Goal: Task Accomplishment & Management: Manage account settings

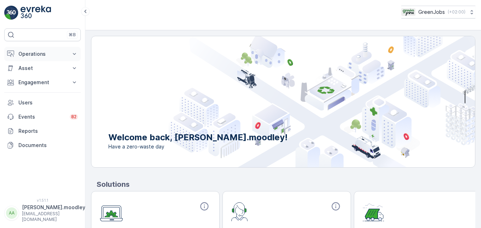
click at [76, 54] on icon at bounding box center [74, 53] width 7 height 7
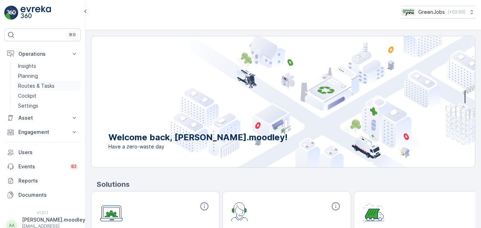
click at [51, 86] on p "Routes & Tasks" at bounding box center [36, 85] width 37 height 7
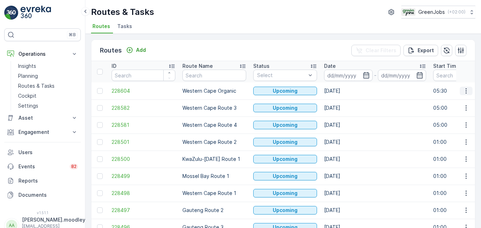
click at [344, 90] on icon "button" at bounding box center [466, 90] width 7 height 7
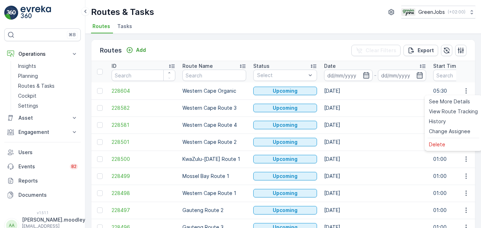
click at [344, 131] on td "[DATE]" at bounding box center [375, 124] width 109 height 17
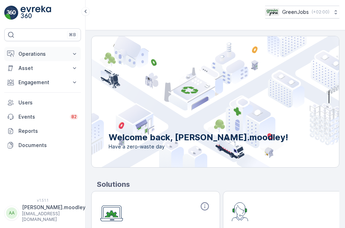
click at [76, 54] on icon at bounding box center [74, 53] width 7 height 7
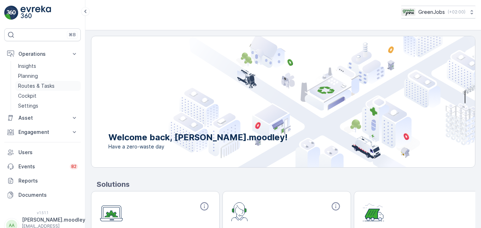
click at [49, 84] on p "Routes & Tasks" at bounding box center [36, 85] width 37 height 7
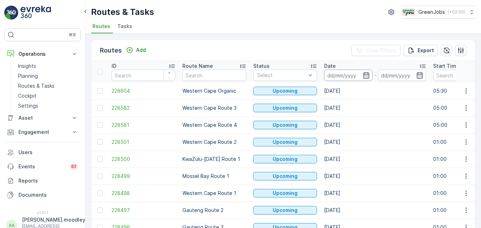
click at [338, 77] on input at bounding box center [348, 74] width 49 height 11
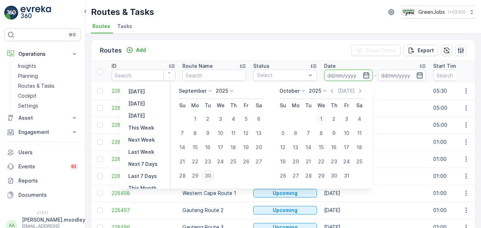
click at [323, 118] on div "1" at bounding box center [321, 118] width 11 height 11
type input "[DATE]"
click at [344, 74] on icon "button" at bounding box center [420, 75] width 7 height 7
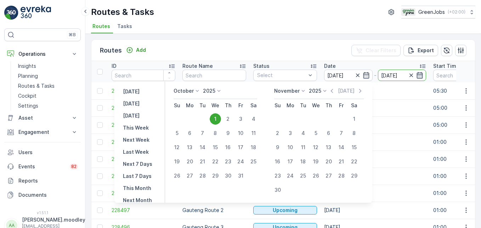
type input "[DATE]"
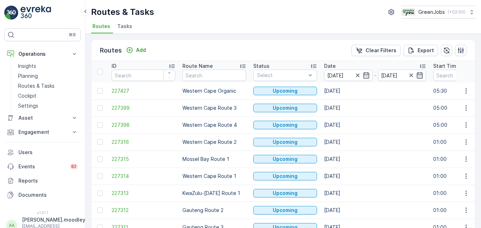
click at [344, 193] on td "[DATE]" at bounding box center [375, 192] width 109 height 17
click at [344, 131] on td "[DATE]" at bounding box center [375, 124] width 109 height 17
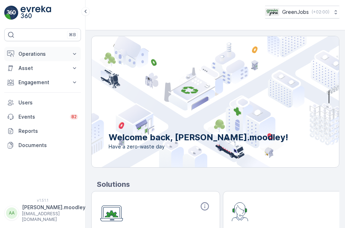
click at [75, 54] on icon at bounding box center [74, 53] width 7 height 7
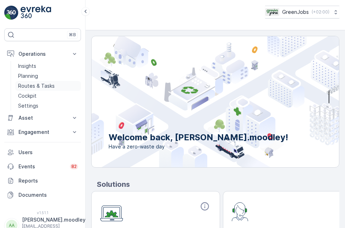
click at [42, 85] on p "Routes & Tasks" at bounding box center [36, 85] width 37 height 7
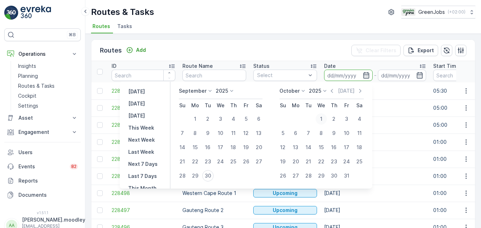
click at [320, 118] on div "1" at bounding box center [321, 118] width 11 height 11
type input "[DATE]"
click at [320, 118] on div "1" at bounding box center [321, 118] width 11 height 11
type input "[DATE]"
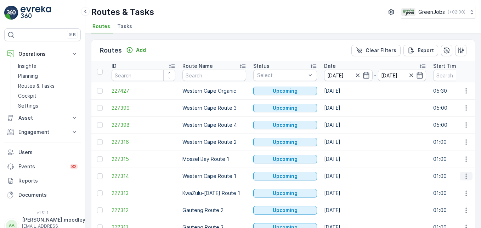
click at [344, 178] on icon "button" at bounding box center [466, 175] width 7 height 7
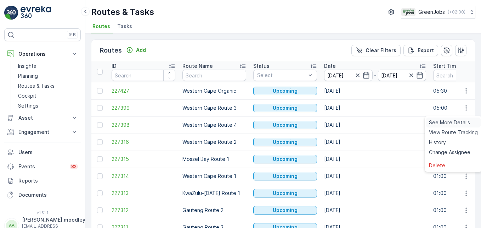
click at [344, 121] on span "See More Details" at bounding box center [449, 122] width 41 height 7
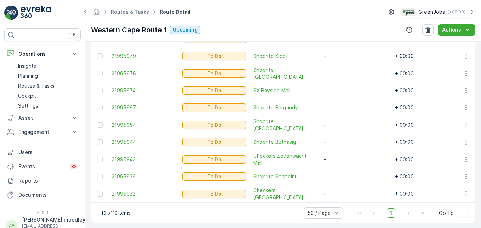
scroll to position [232, 0]
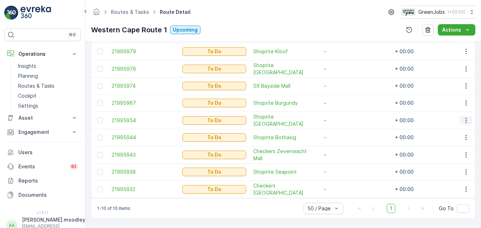
click at [344, 117] on icon "button" at bounding box center [466, 120] width 7 height 7
click at [344, 147] on span "Change Route" at bounding box center [448, 147] width 34 height 7
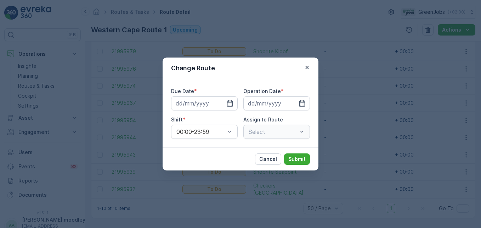
type input "[DATE]"
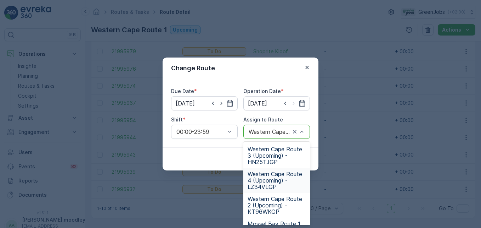
drag, startPoint x: 264, startPoint y: 179, endPoint x: 272, endPoint y: 181, distance: 8.3
click at [264, 179] on span "Western Cape Route 4 (Upcoming) - LZ34VLGP" at bounding box center [277, 180] width 58 height 19
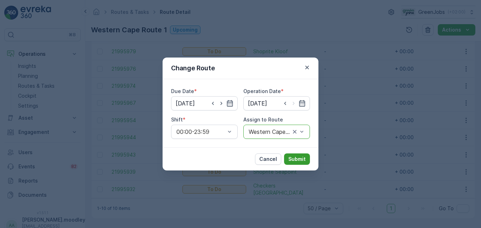
click at [300, 160] on p "Submit" at bounding box center [297, 158] width 17 height 7
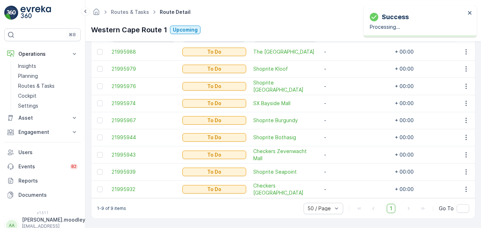
scroll to position [215, 0]
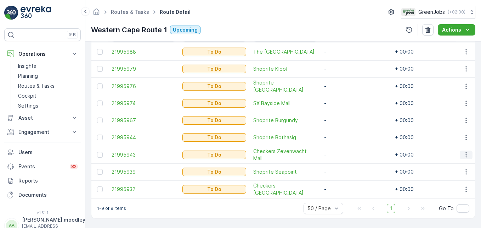
click at [344, 151] on icon "button" at bounding box center [466, 154] width 7 height 7
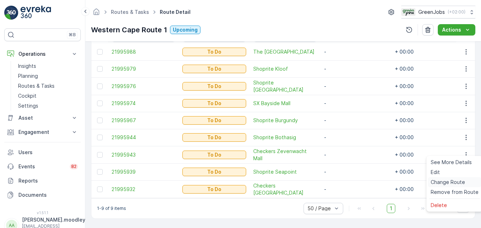
click at [344, 182] on span "Change Route" at bounding box center [448, 181] width 34 height 7
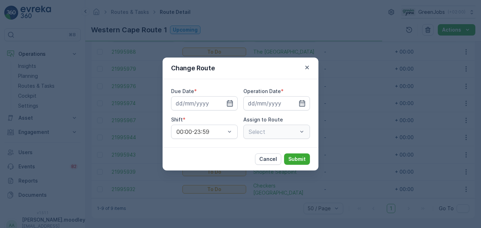
type input "[DATE]"
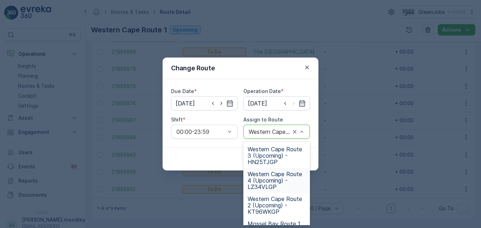
click at [270, 179] on span "Western Cape Route 4 (Upcoming) - LZ34VLGP" at bounding box center [277, 180] width 58 height 19
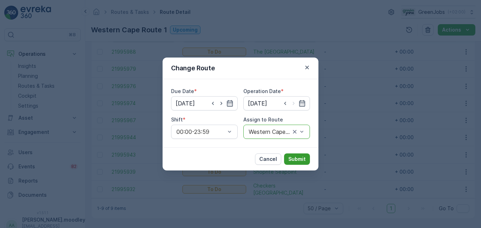
click at [297, 157] on p "Submit" at bounding box center [297, 158] width 17 height 7
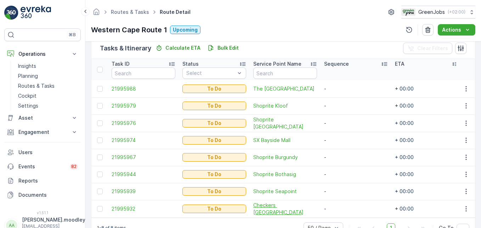
scroll to position [198, 0]
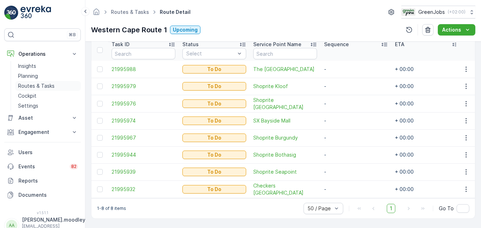
drag, startPoint x: 40, startPoint y: 86, endPoint x: 57, endPoint y: 85, distance: 17.4
click at [40, 86] on p "Routes & Tasks" at bounding box center [36, 85] width 37 height 7
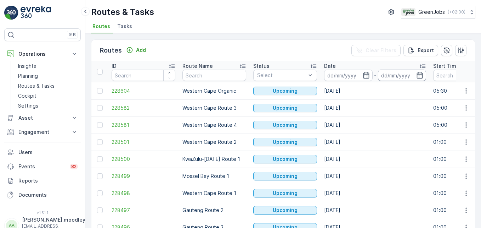
click at [344, 74] on input at bounding box center [402, 74] width 49 height 11
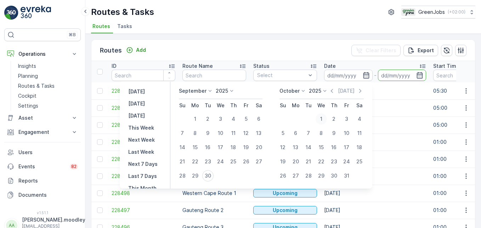
click at [324, 118] on div "1" at bounding box center [321, 118] width 11 height 11
type input "[DATE]"
click at [324, 118] on div "1" at bounding box center [321, 118] width 11 height 11
type input "[DATE]"
click at [344, 131] on td "[DATE]" at bounding box center [375, 124] width 109 height 17
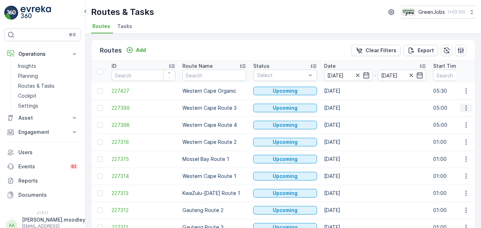
click at [344, 108] on icon "button" at bounding box center [466, 107] width 7 height 7
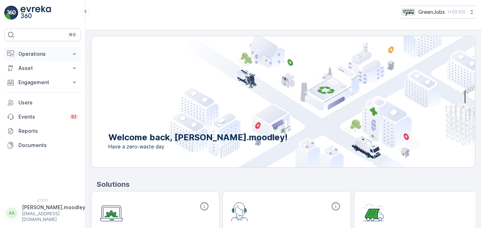
click at [76, 53] on icon at bounding box center [74, 53] width 7 height 7
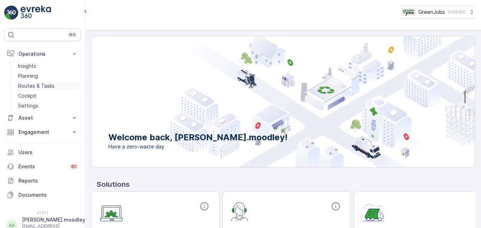
click at [50, 85] on p "Routes & Tasks" at bounding box center [36, 85] width 37 height 7
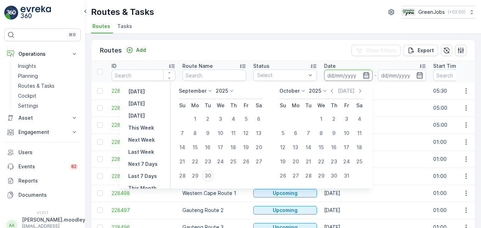
click at [335, 77] on input at bounding box center [348, 74] width 49 height 11
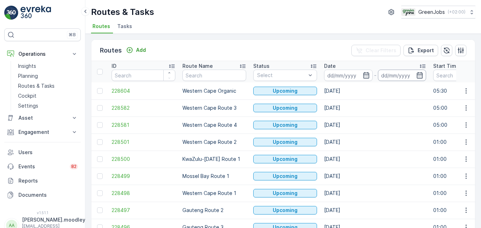
click at [344, 76] on input at bounding box center [402, 74] width 49 height 11
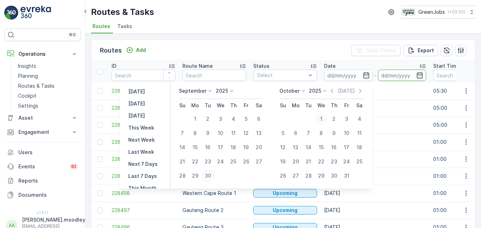
click at [324, 117] on div "1" at bounding box center [321, 118] width 11 height 11
type input "[DATE]"
click at [324, 117] on div "1" at bounding box center [321, 118] width 11 height 11
type input "[DATE]"
click at [344, 115] on td "[DATE]" at bounding box center [375, 107] width 109 height 17
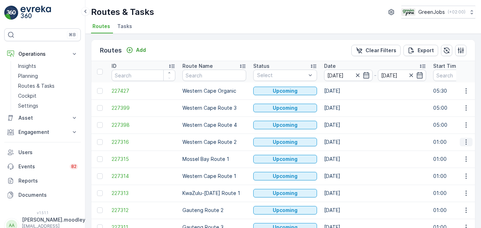
click at [344, 142] on icon "button" at bounding box center [466, 141] width 7 height 7
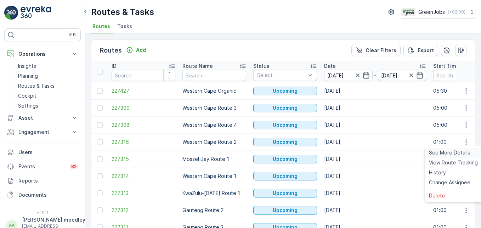
click at [344, 152] on span "See More Details" at bounding box center [449, 152] width 41 height 7
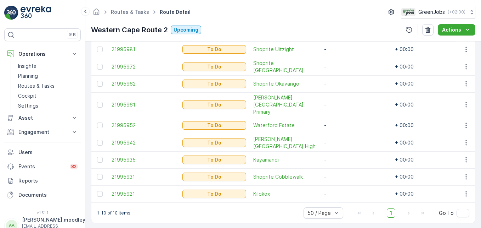
scroll to position [197, 0]
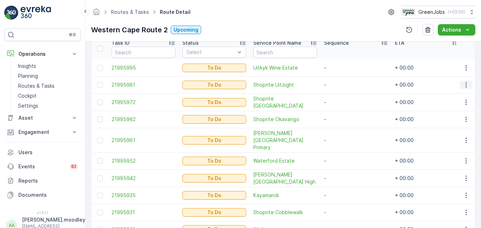
click at [344, 86] on icon "button" at bounding box center [466, 84] width 7 height 7
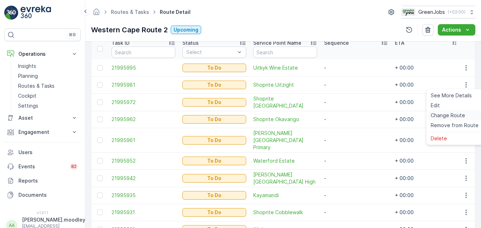
click at [344, 113] on span "Change Route" at bounding box center [448, 115] width 34 height 7
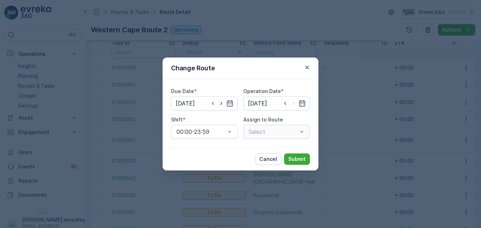
type input "[DATE]"
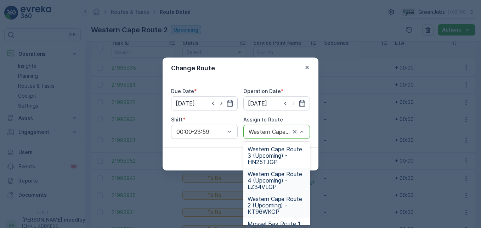
click at [271, 182] on span "Western Cape Route 4 (Upcoming) - LZ34VLGP" at bounding box center [277, 180] width 58 height 19
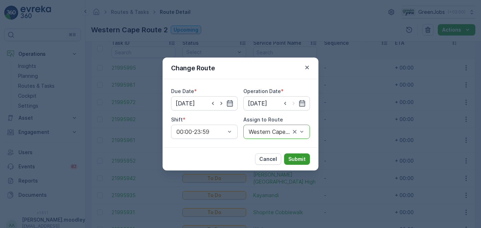
click at [297, 160] on p "Submit" at bounding box center [297, 158] width 17 height 7
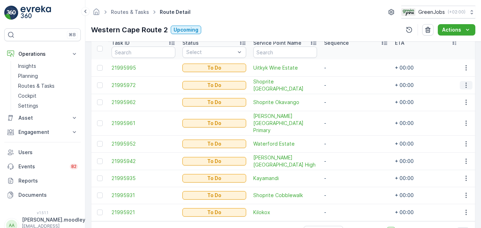
click at [344, 84] on icon "button" at bounding box center [466, 85] width 7 height 7
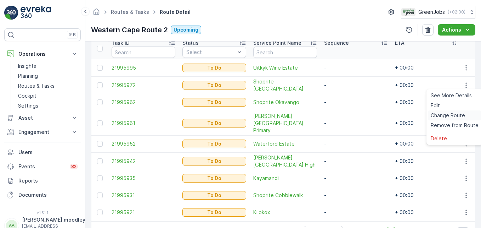
click at [344, 116] on span "Change Route" at bounding box center [448, 115] width 34 height 7
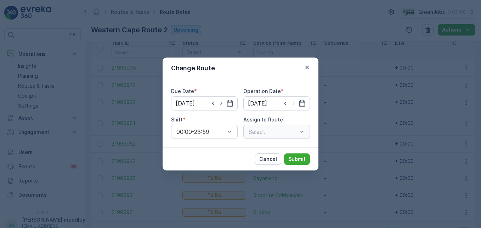
type input "[DATE]"
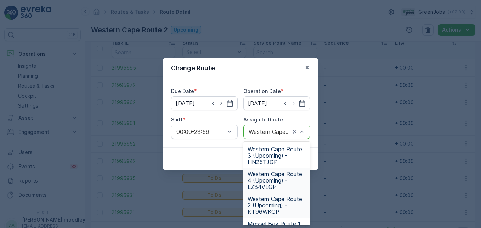
click at [266, 184] on span "Western Cape Route 4 (Upcoming) - LZ34VLGP" at bounding box center [277, 180] width 58 height 19
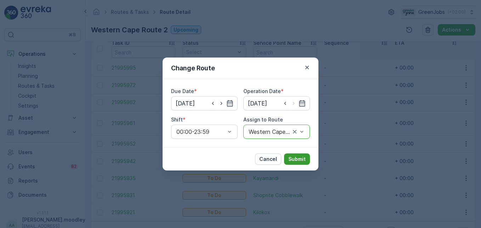
click at [298, 159] on p "Submit" at bounding box center [297, 158] width 17 height 7
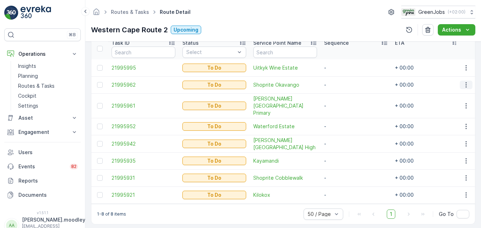
click at [344, 85] on icon "button" at bounding box center [466, 84] width 7 height 7
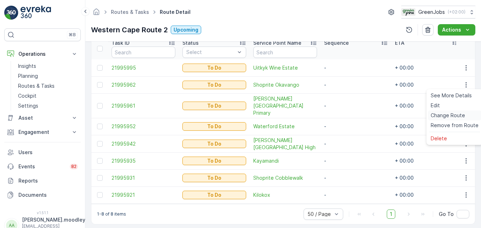
click at [344, 117] on span "Change Route" at bounding box center [448, 115] width 34 height 7
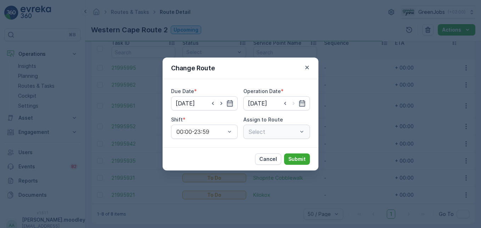
type input "[DATE]"
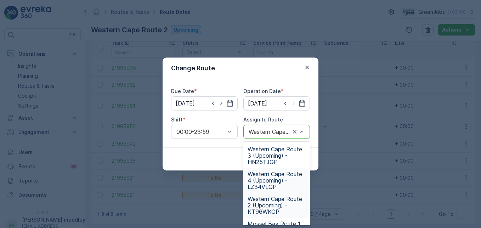
click at [261, 185] on span "Western Cape Route 4 (Upcoming) - LZ34VLGP" at bounding box center [277, 180] width 58 height 19
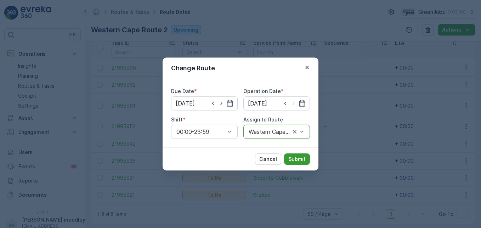
click at [302, 159] on p "Submit" at bounding box center [297, 158] width 17 height 7
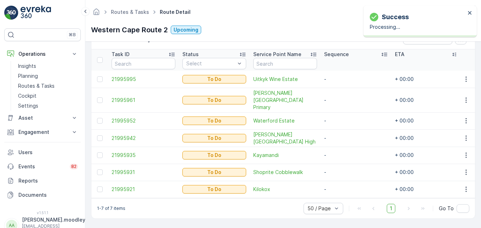
scroll to position [181, 0]
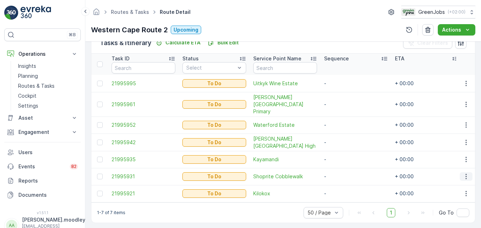
click at [344, 173] on icon "button" at bounding box center [466, 176] width 7 height 7
click at [344, 133] on span "Change Route" at bounding box center [448, 134] width 34 height 7
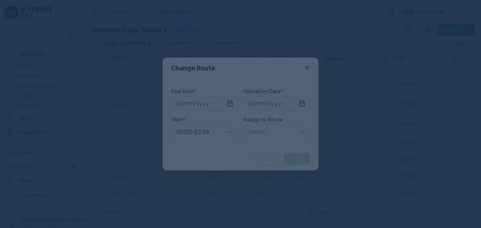
type input "[DATE]"
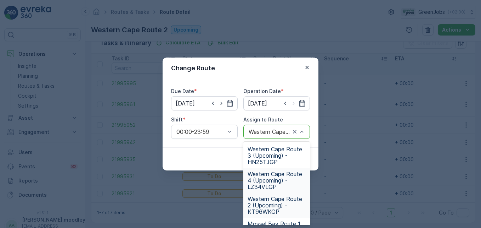
click at [275, 182] on span "Western Cape Route 4 (Upcoming) - LZ34VLGP" at bounding box center [277, 180] width 58 height 19
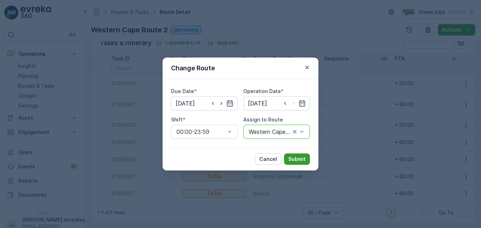
click at [301, 155] on button "Submit" at bounding box center [297, 158] width 26 height 11
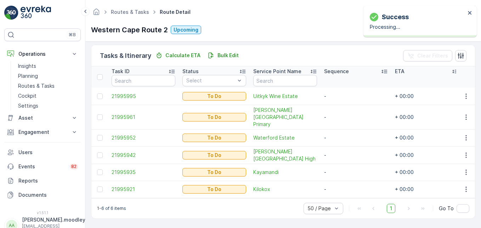
scroll to position [164, 0]
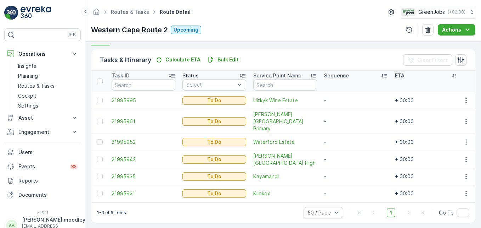
click at [294, 174] on td "Kayamandi" at bounding box center [285, 176] width 71 height 17
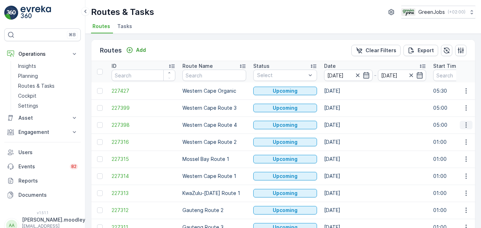
click at [344, 124] on icon "button" at bounding box center [466, 124] width 7 height 7
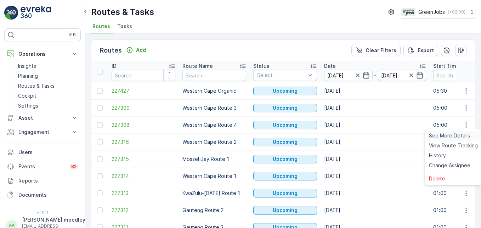
click at [344, 134] on span "See More Details" at bounding box center [449, 135] width 41 height 7
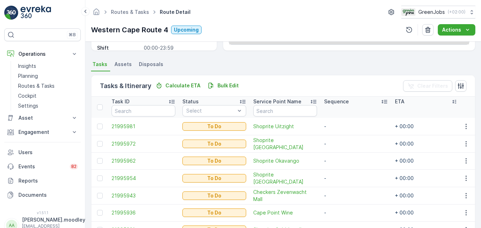
scroll to position [174, 0]
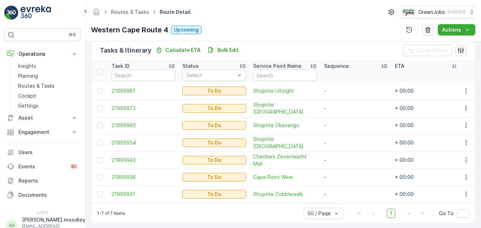
click at [328, 185] on td "-" at bounding box center [356, 193] width 71 height 17
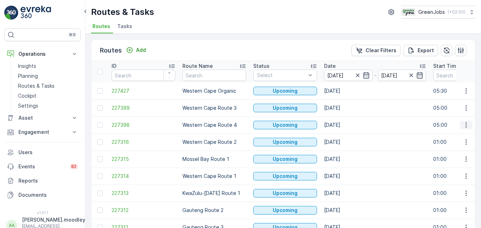
click at [344, 126] on icon "button" at bounding box center [466, 124] width 7 height 7
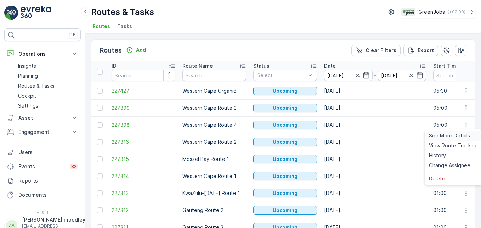
click at [344, 137] on span "See More Details" at bounding box center [449, 135] width 41 height 7
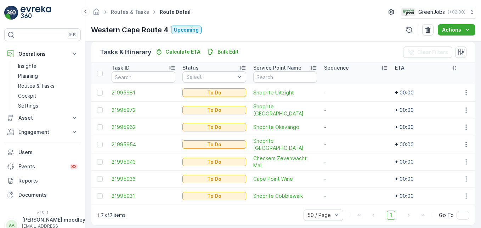
scroll to position [177, 0]
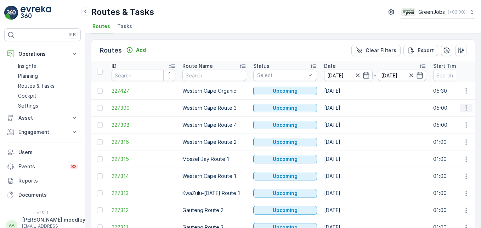
click at [344, 107] on icon "button" at bounding box center [466, 107] width 7 height 7
click at [344, 119] on span "See More Details" at bounding box center [449, 118] width 41 height 7
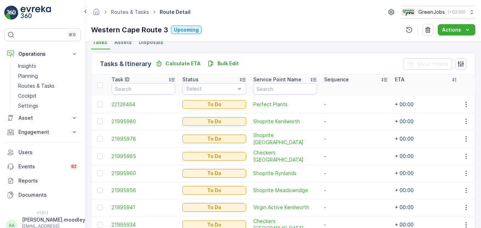
scroll to position [145, 0]
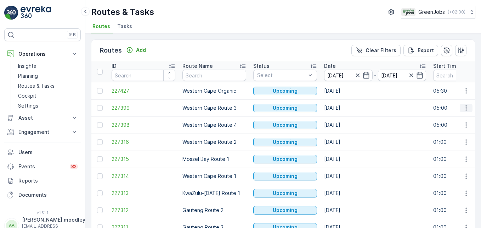
click at [344, 106] on icon "button" at bounding box center [466, 107] width 7 height 7
click at [344, 120] on span "See More Details" at bounding box center [449, 118] width 41 height 7
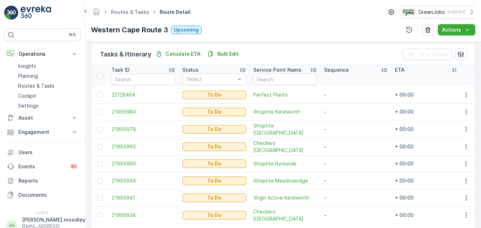
scroll to position [180, 0]
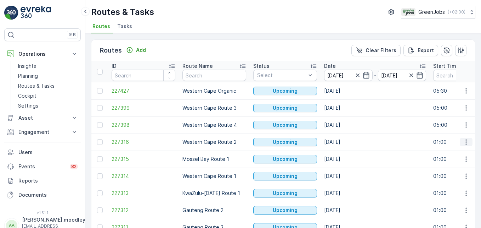
click at [344, 143] on icon "button" at bounding box center [466, 141] width 7 height 7
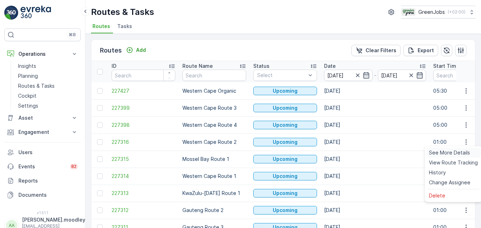
click at [344, 153] on span "See More Details" at bounding box center [449, 152] width 41 height 7
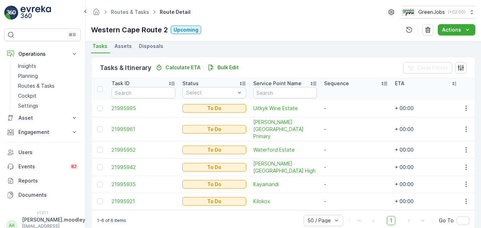
scroll to position [164, 0]
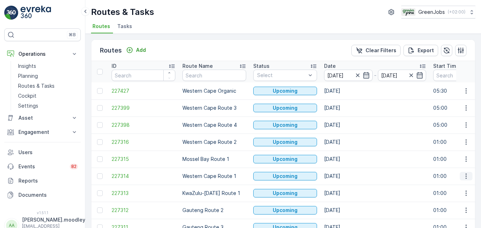
click at [344, 176] on icon "button" at bounding box center [466, 175] width 7 height 7
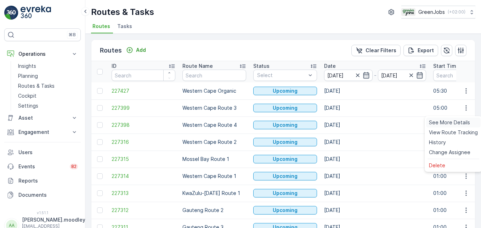
click at [344, 122] on span "See More Details" at bounding box center [449, 122] width 41 height 7
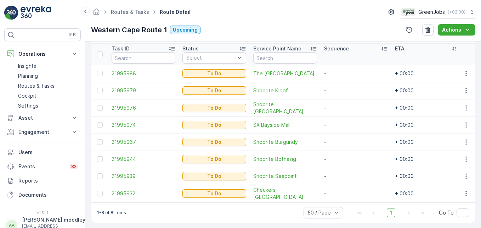
scroll to position [198, 0]
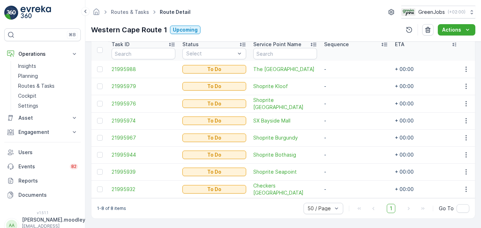
click at [344, 135] on td "-" at bounding box center [356, 137] width 71 height 17
